Goal: Check status: Check status

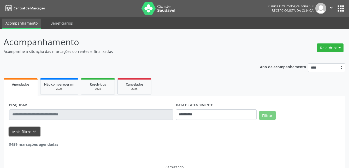
click at [34, 130] on icon "keyboard_arrow_down" at bounding box center [35, 131] width 6 height 6
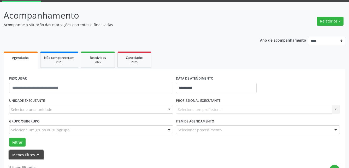
scroll to position [52, 0]
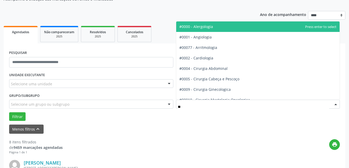
type input "***"
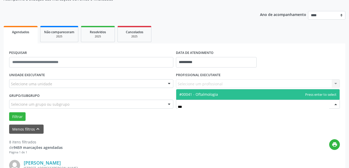
click at [201, 92] on span "#00041 - Oftalmologia" at bounding box center [198, 94] width 39 height 5
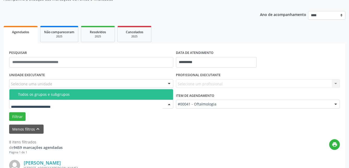
click at [145, 104] on div at bounding box center [91, 103] width 164 height 9
click at [68, 94] on div "Todos os grupos e subgrupos" at bounding box center [94, 94] width 152 height 4
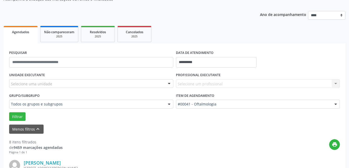
click at [69, 82] on div "Selecione uma unidade" at bounding box center [91, 83] width 164 height 9
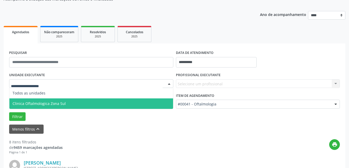
click at [73, 107] on span "Clinica Oftalmologica Zona Sul" at bounding box center [91, 103] width 164 height 10
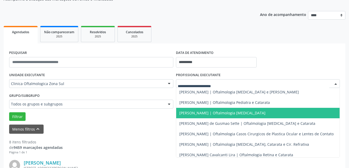
scroll to position [60, 0]
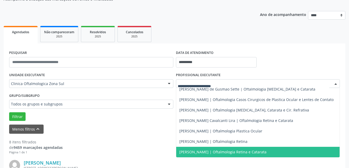
click at [222, 149] on span "[PERSON_NAME] | Oftalmologia Retina e Catarata" at bounding box center [222, 151] width 87 height 5
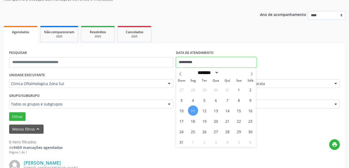
click at [219, 61] on input "**********" at bounding box center [216, 62] width 81 height 10
click at [249, 73] on span at bounding box center [251, 72] width 9 height 9
select select "*"
click at [206, 122] on span "23" at bounding box center [204, 121] width 10 height 10
type input "**********"
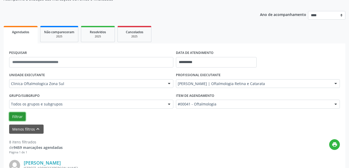
click at [16, 117] on button "Filtrar" at bounding box center [17, 116] width 16 height 9
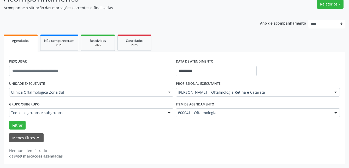
scroll to position [44, 0]
